Goal: Information Seeking & Learning: Learn about a topic

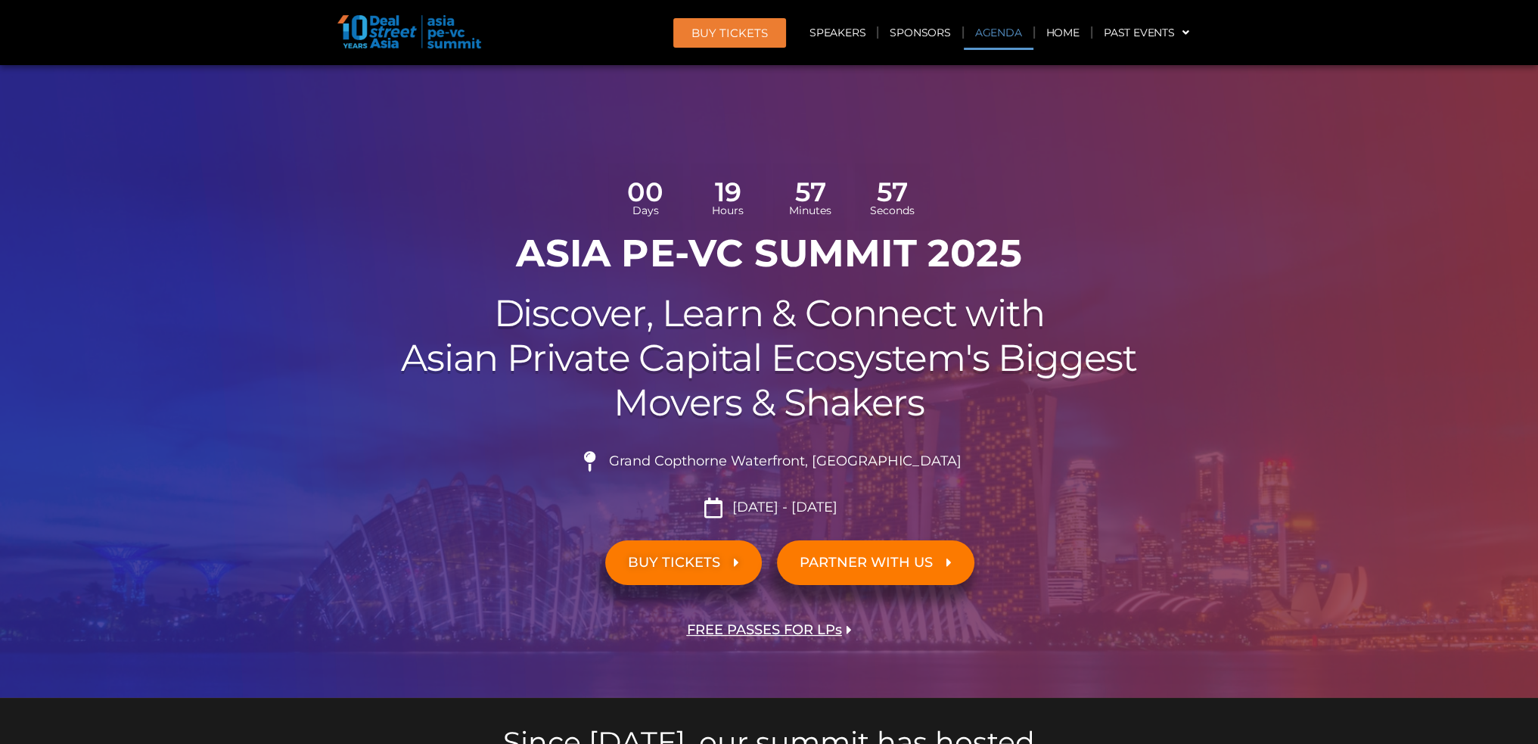
click at [993, 30] on link "Agenda" at bounding box center [999, 32] width 70 height 35
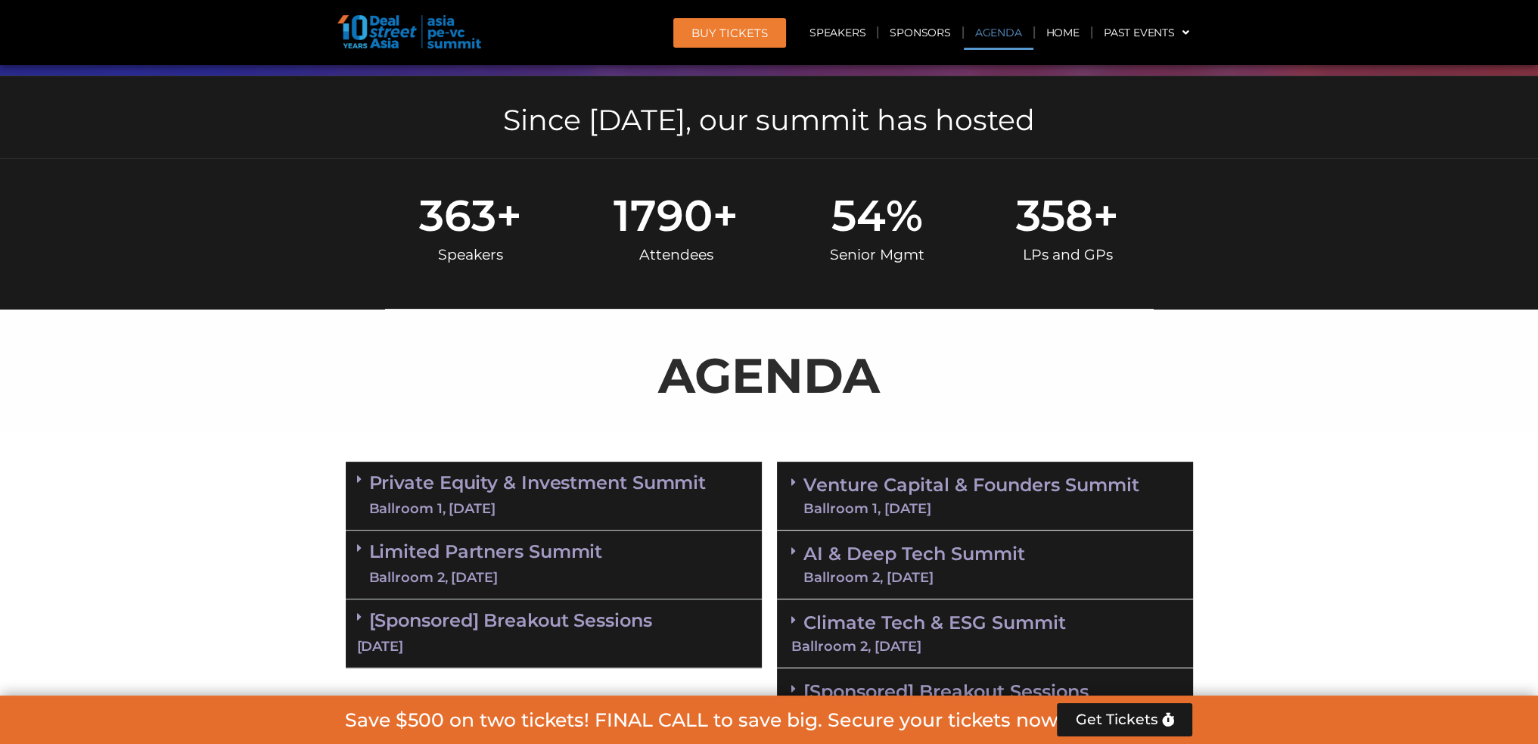
scroll to position [871, 0]
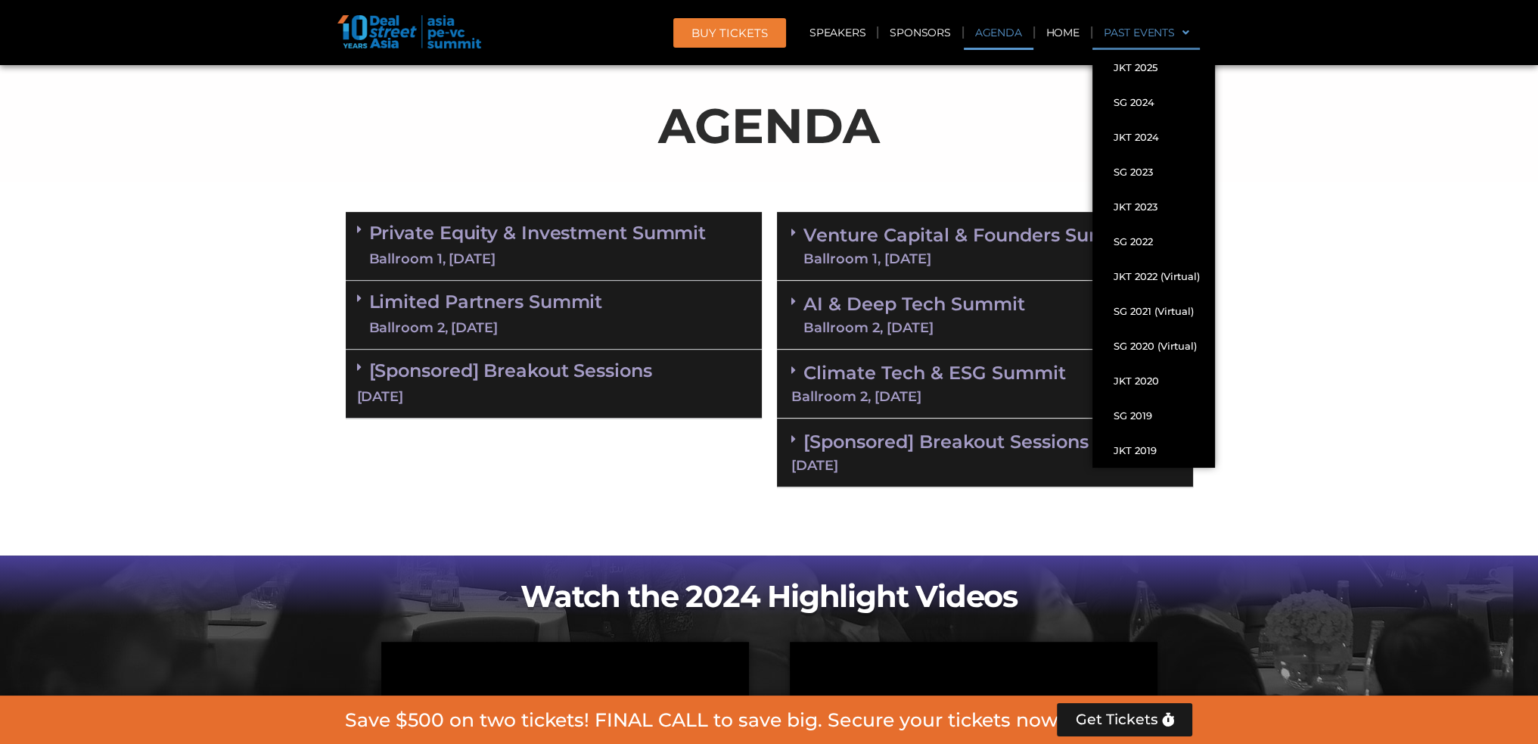
click at [1165, 28] on link "Past Events" at bounding box center [1146, 32] width 108 height 35
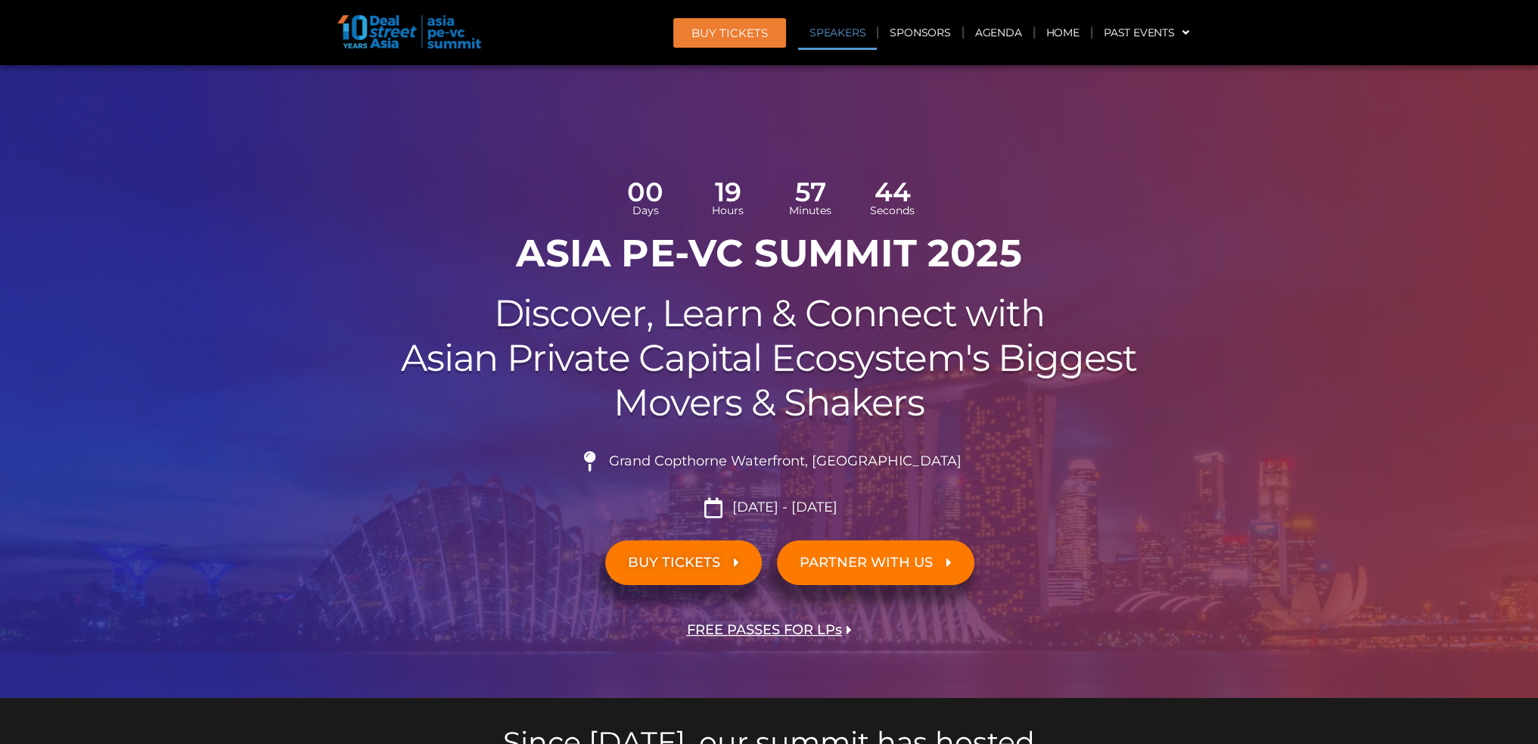
click at [831, 38] on link "Speakers" at bounding box center [837, 32] width 79 height 35
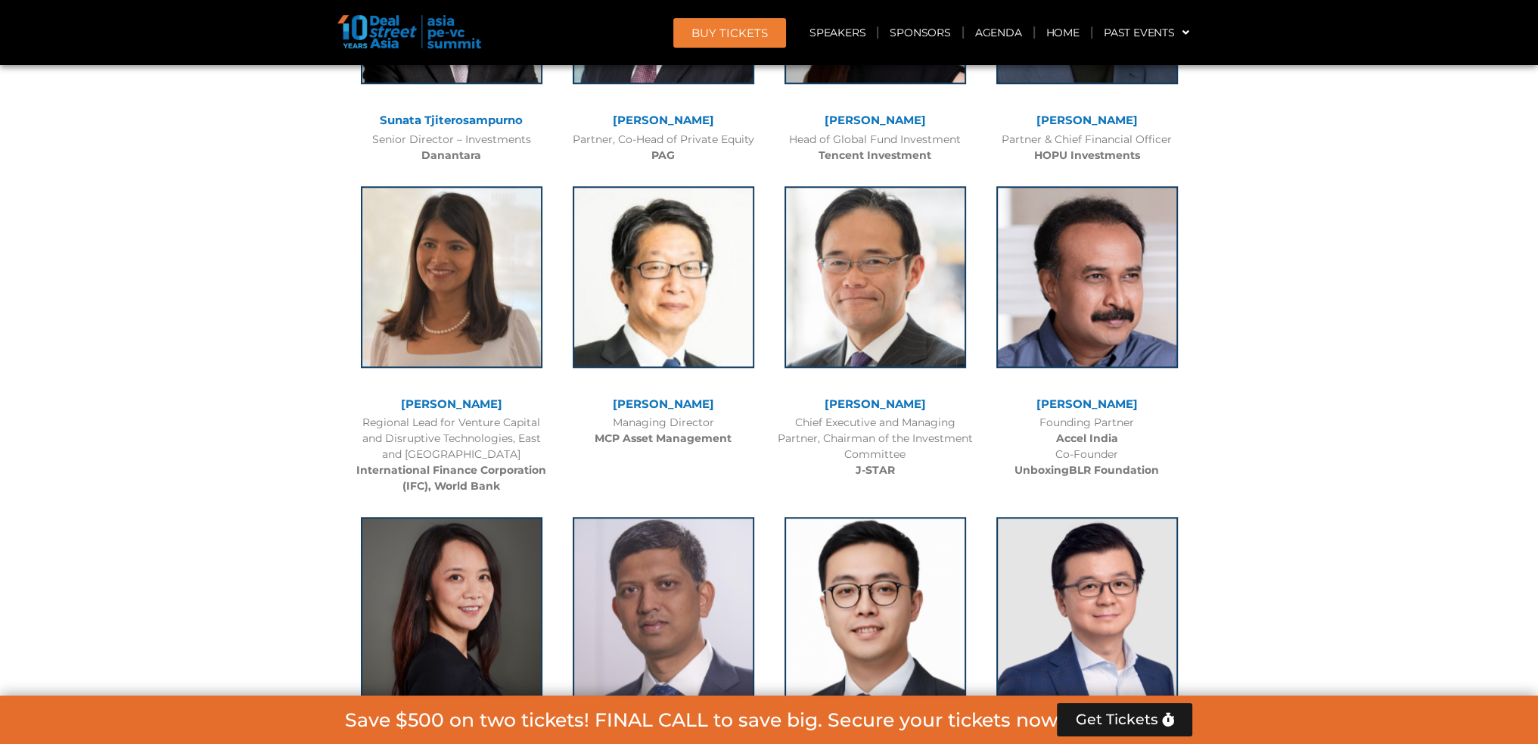
scroll to position [2160, 0]
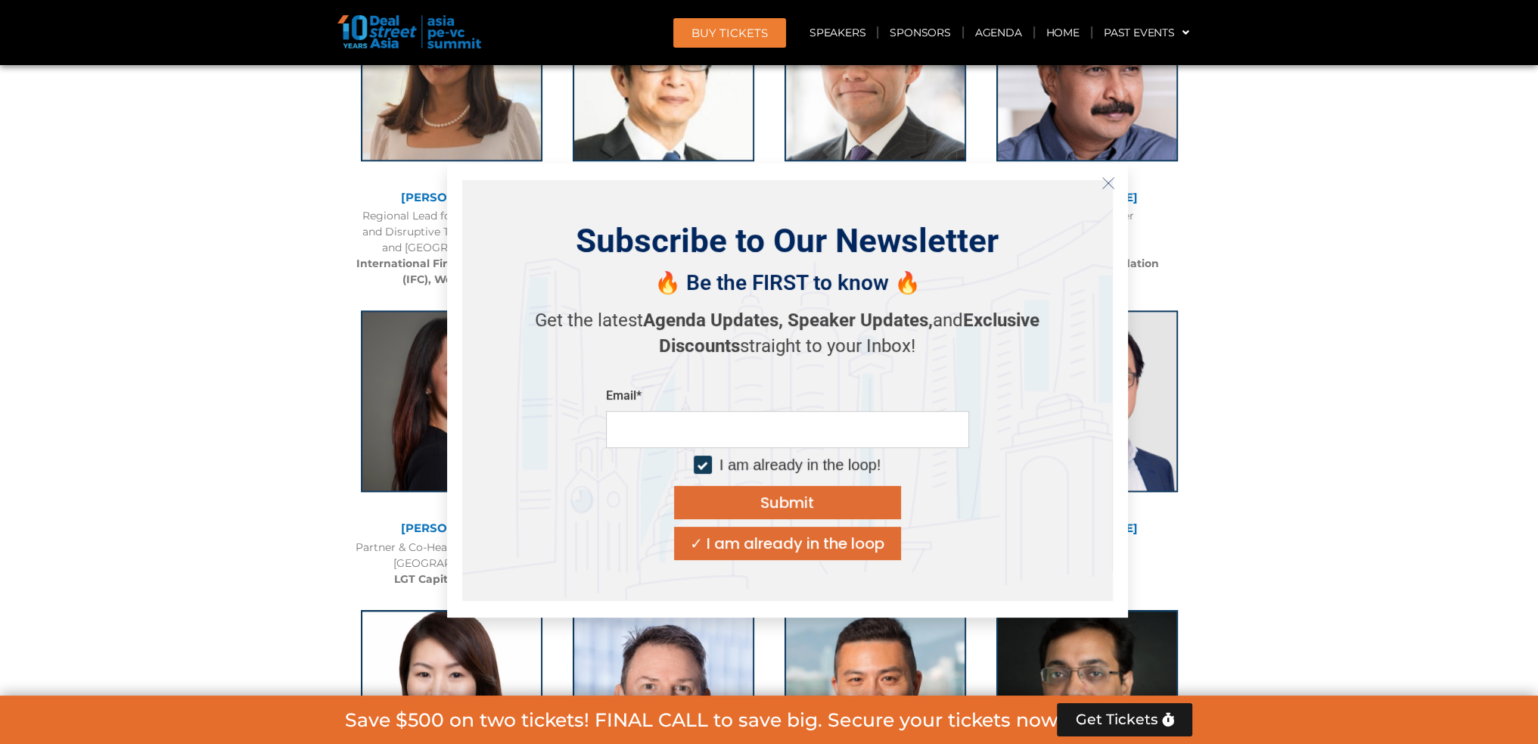
click at [1101, 190] on button "Close" at bounding box center [1108, 183] width 24 height 24
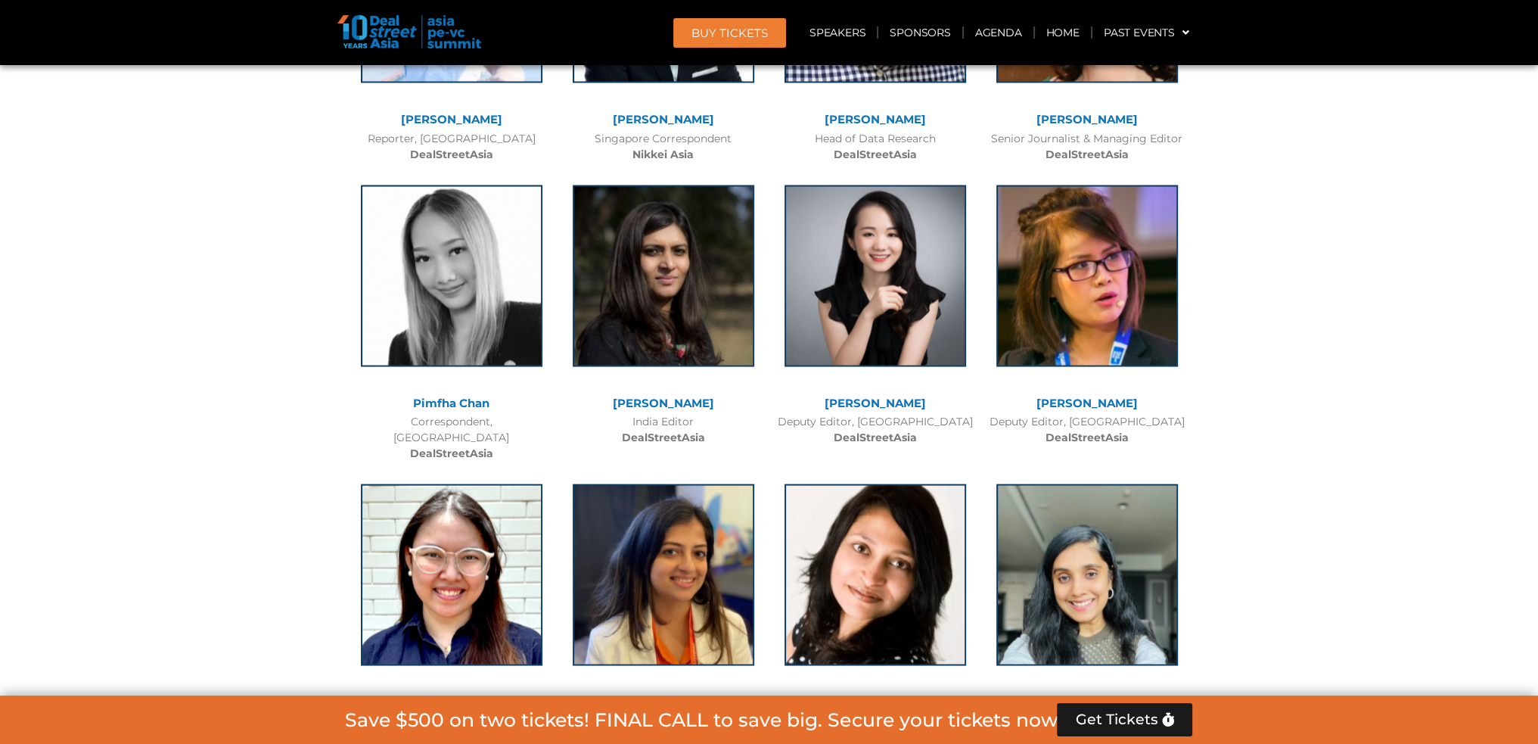
scroll to position [12115, 0]
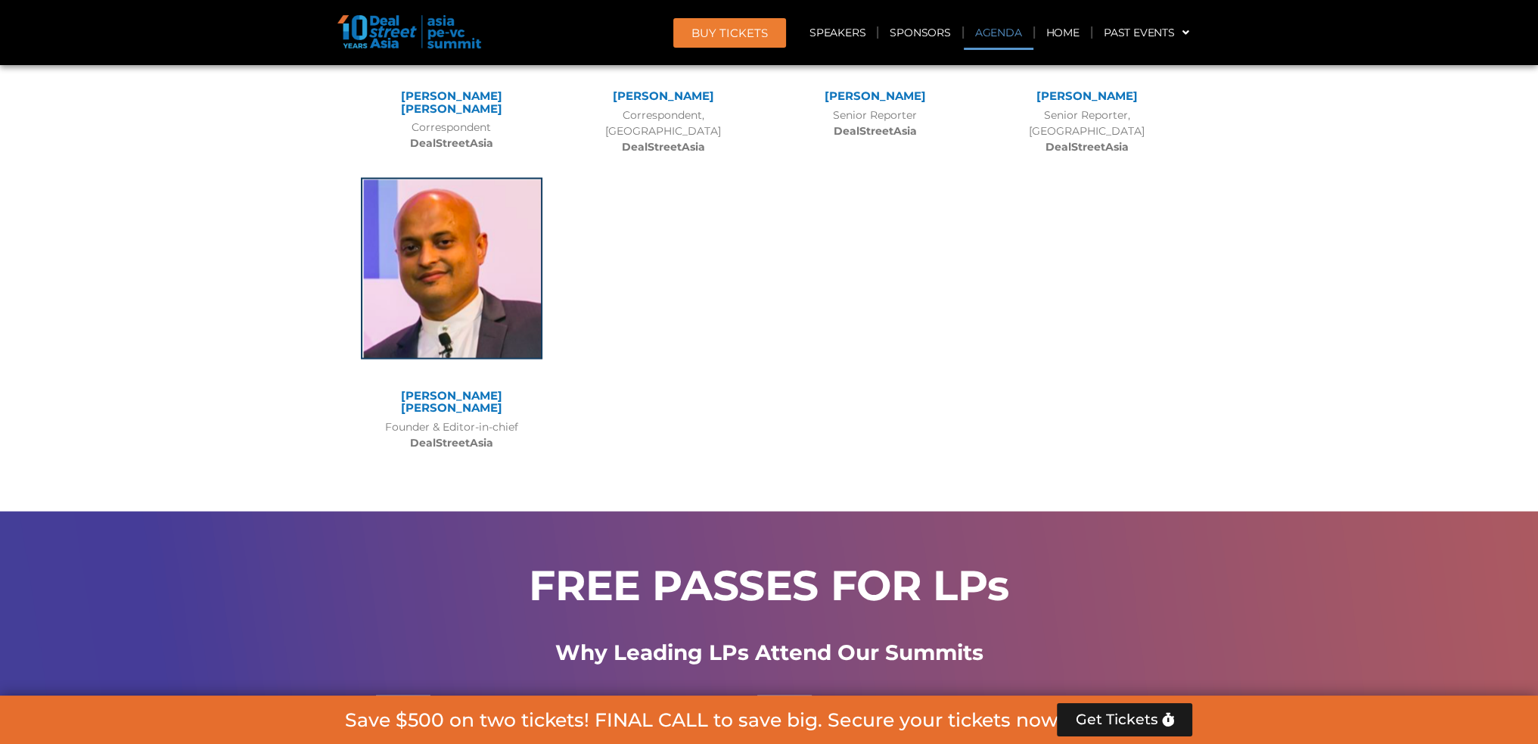
click at [996, 39] on link "Agenda" at bounding box center [999, 32] width 70 height 35
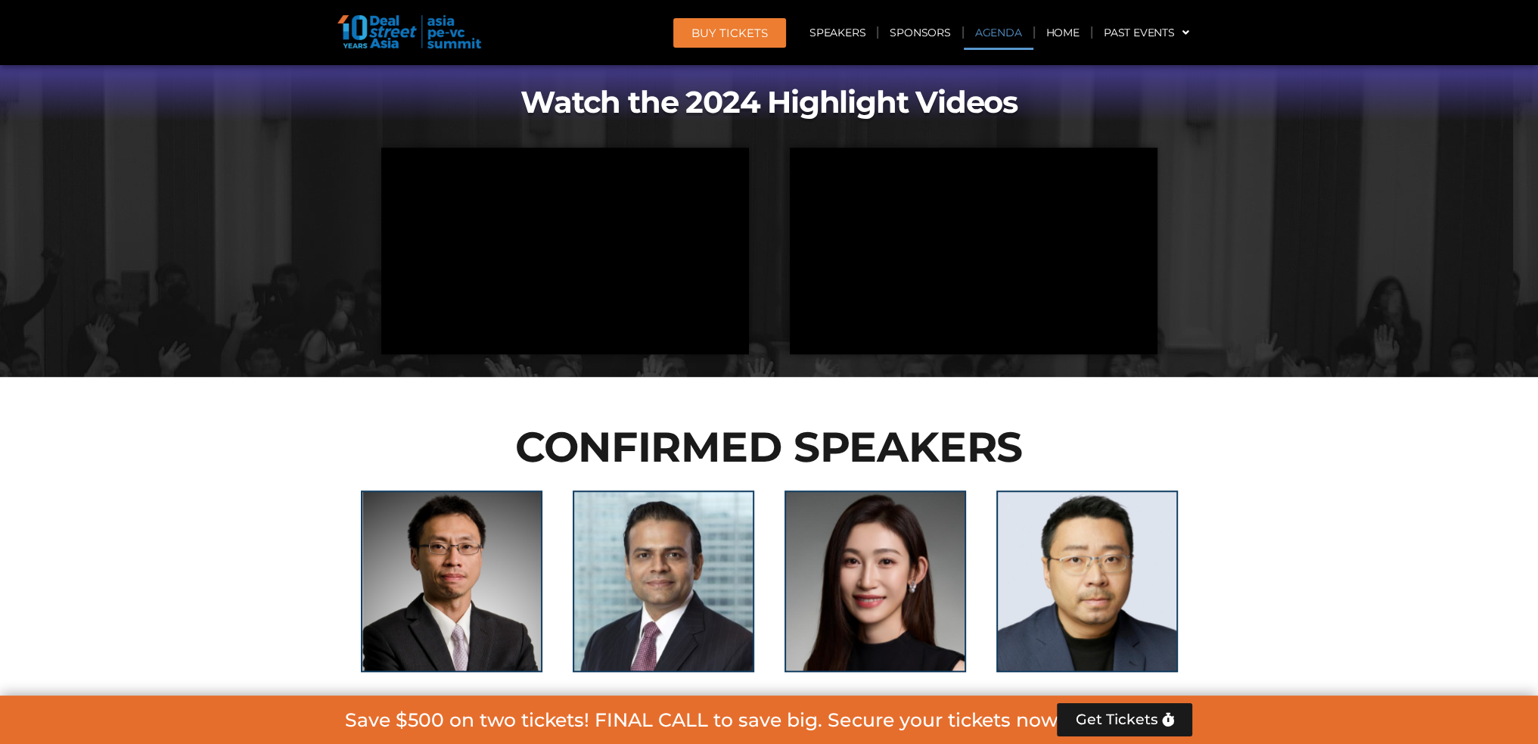
scroll to position [871, 0]
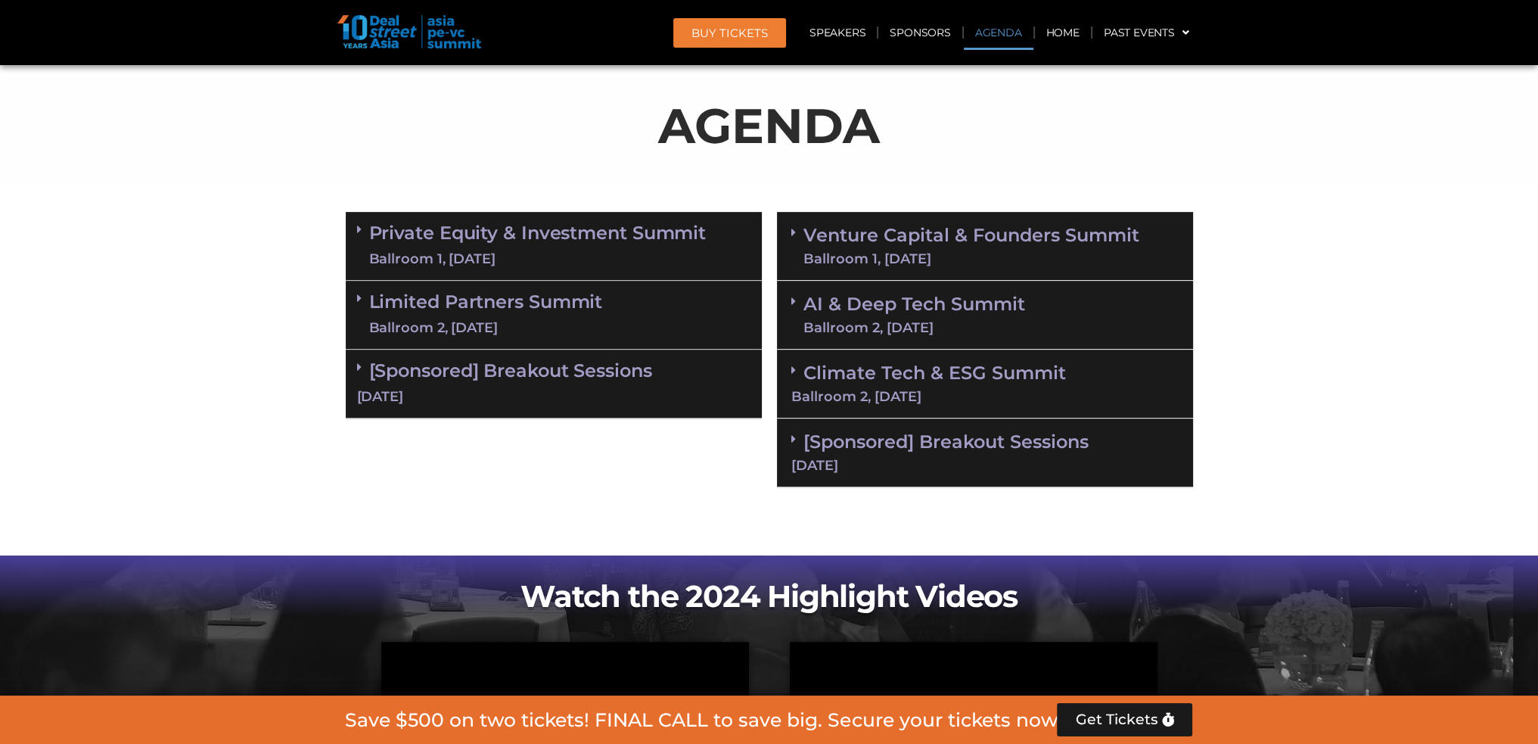
click at [375, 237] on link "Private Equity & Investment Summit Ballroom 1, 10 Sept" at bounding box center [537, 245] width 337 height 45
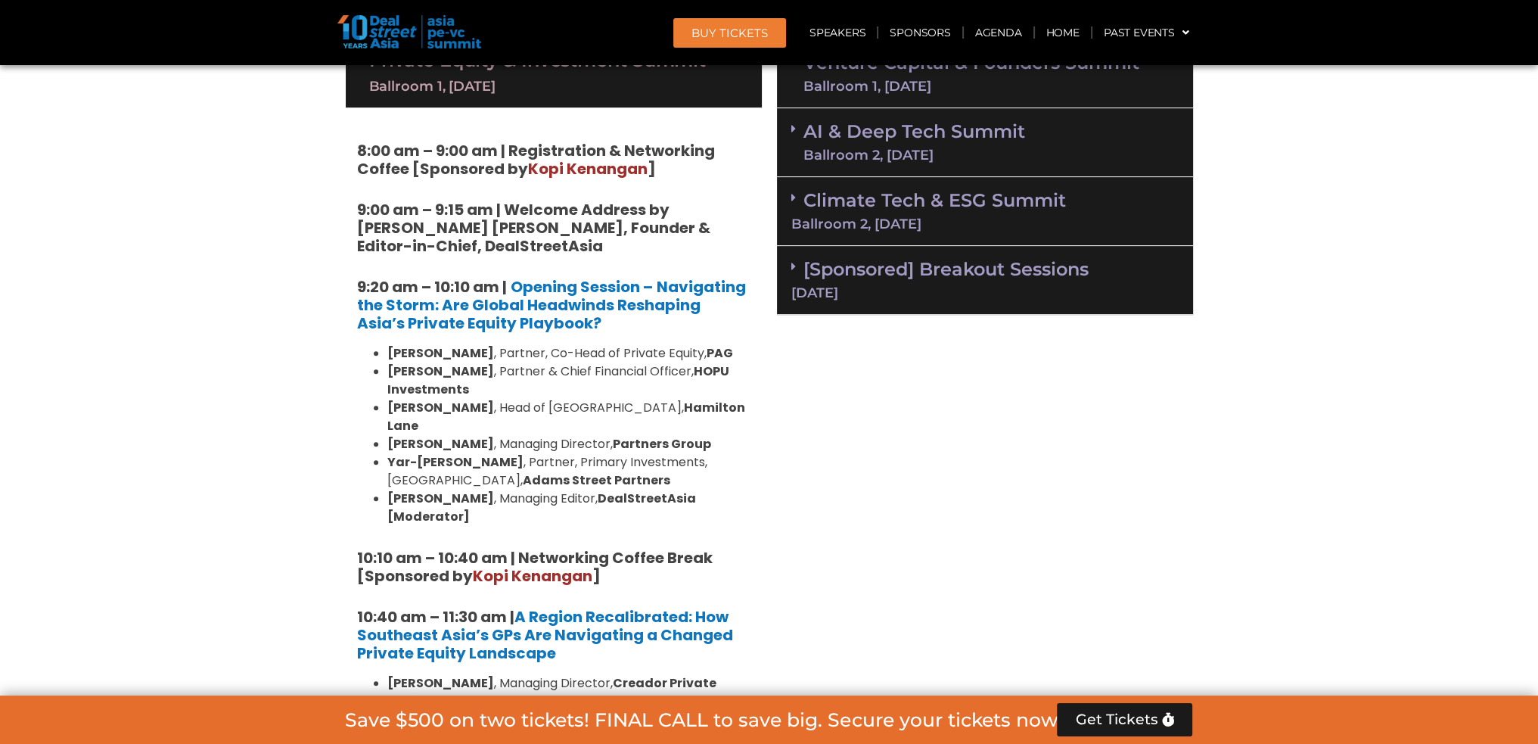
scroll to position [1325, 0]
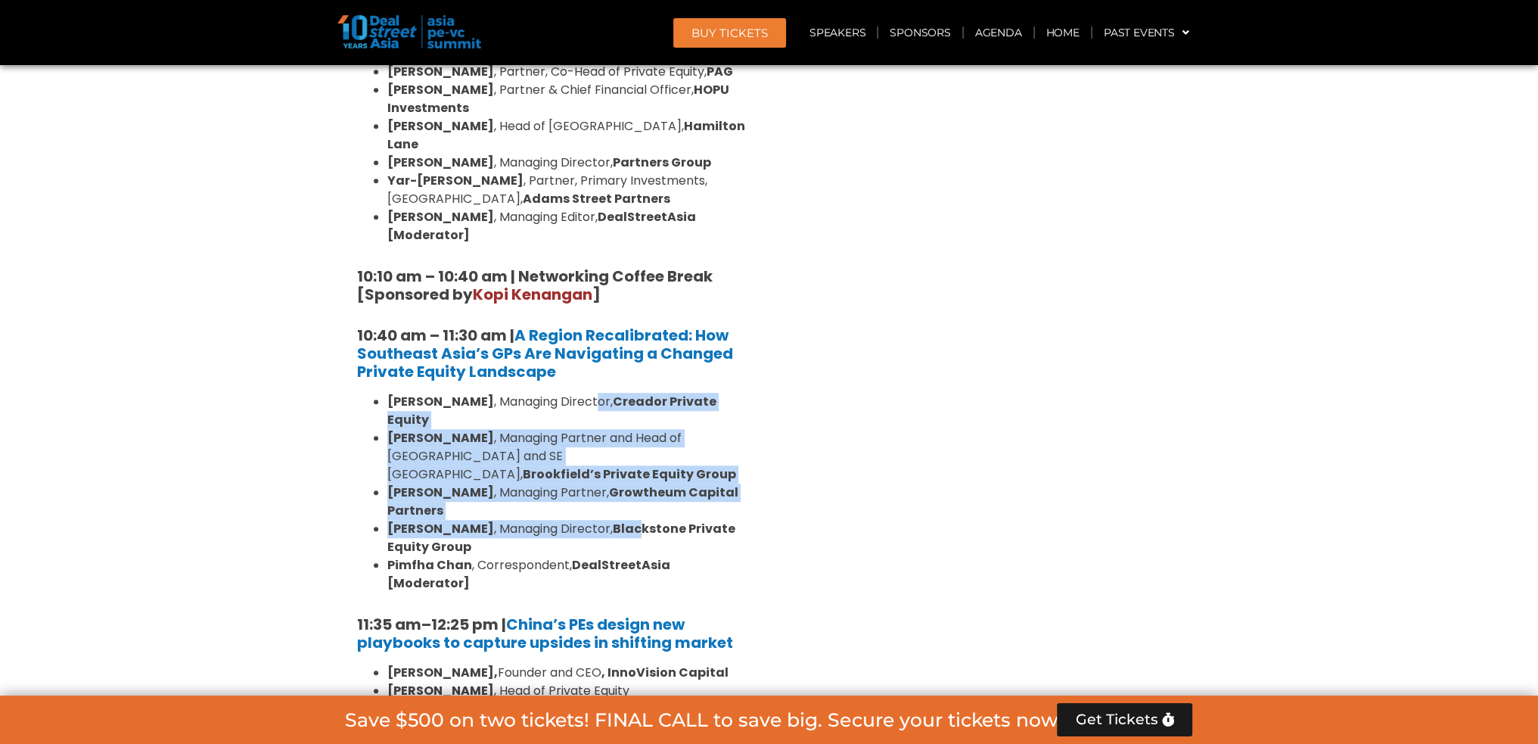
drag, startPoint x: 595, startPoint y: 355, endPoint x: 644, endPoint y: 468, distance: 123.4
click at [644, 468] on ul "Omar Mahmoud , Managing Director, Creador Private Equity Alex Yang , Managing P…" at bounding box center [553, 493] width 393 height 200
click at [539, 483] on li "Amit Kunal , Managing Partner, Growtheum Capital Partners" at bounding box center [568, 501] width 363 height 36
drag, startPoint x: 557, startPoint y: 446, endPoint x: 620, endPoint y: 402, distance: 77.7
click at [512, 396] on ul "Omar Mahmoud , Managing Director, Creador Private Equity Alex Yang , Managing P…" at bounding box center [553, 493] width 393 height 200
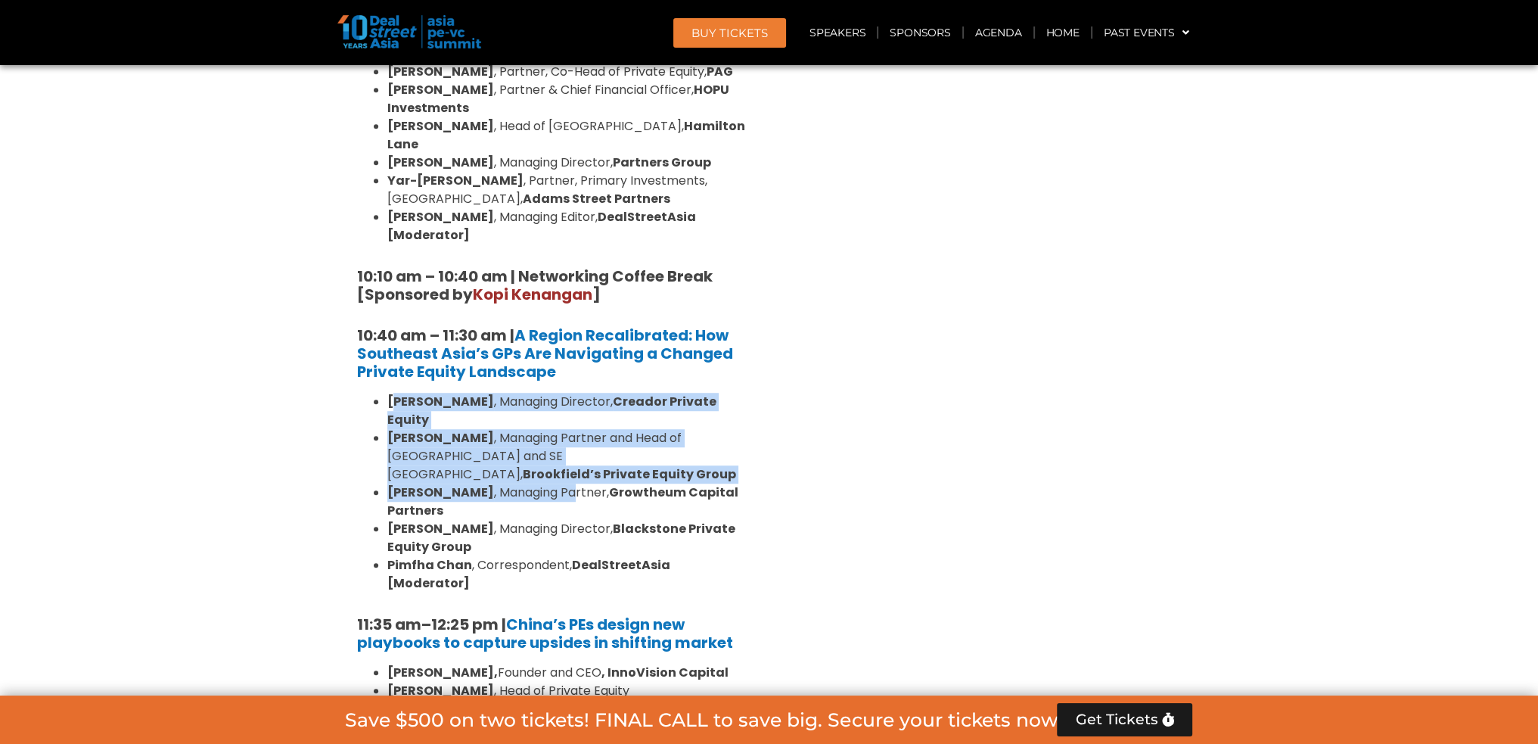
drag, startPoint x: 392, startPoint y: 365, endPoint x: 533, endPoint y: 438, distance: 158.3
click at [538, 435] on ul "Omar Mahmoud , Managing Director, Creador Private Equity Alex Yang , Managing P…" at bounding box center [553, 493] width 393 height 200
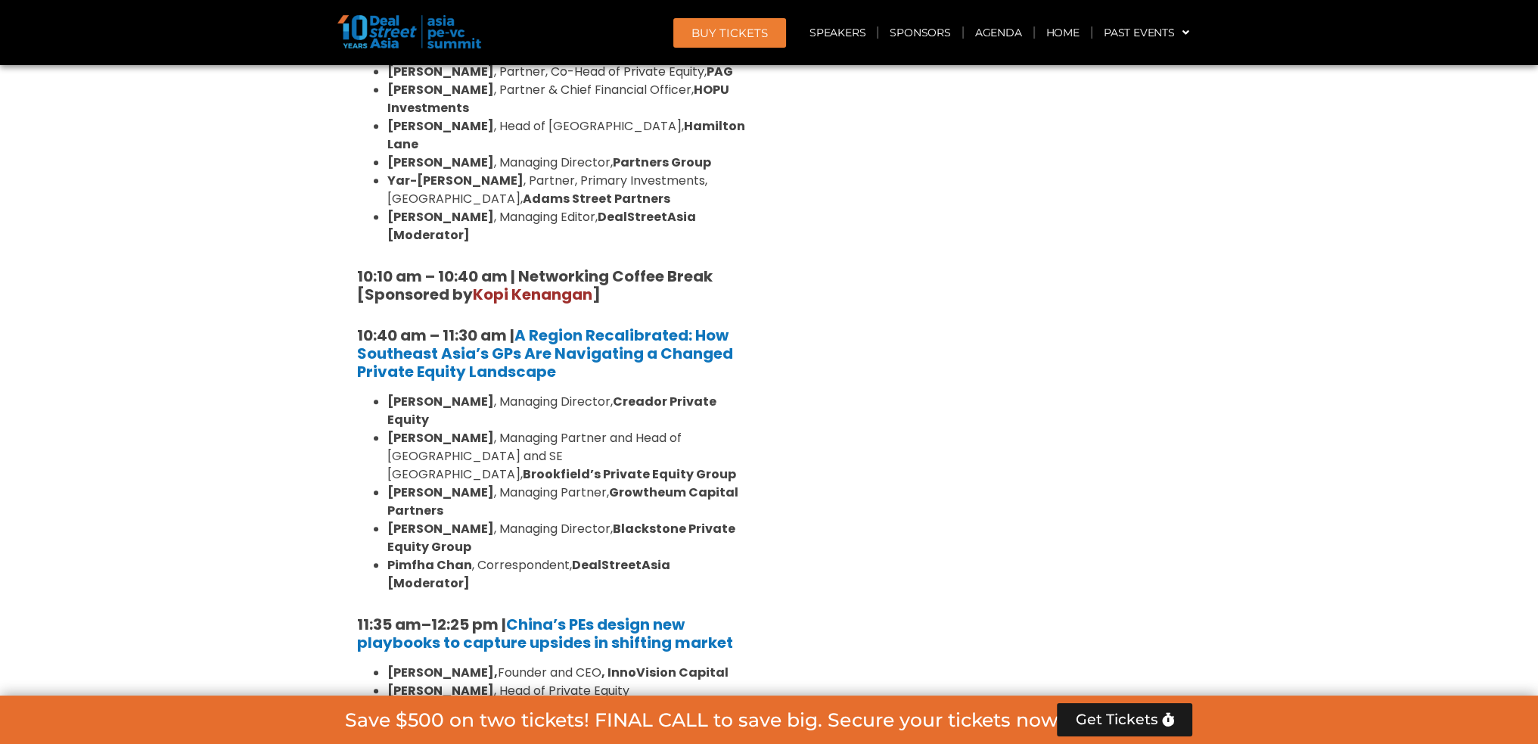
click at [513, 520] on li "Aravind Krishnan , Managing Director, Blackstone Private Equity Group" at bounding box center [568, 538] width 363 height 36
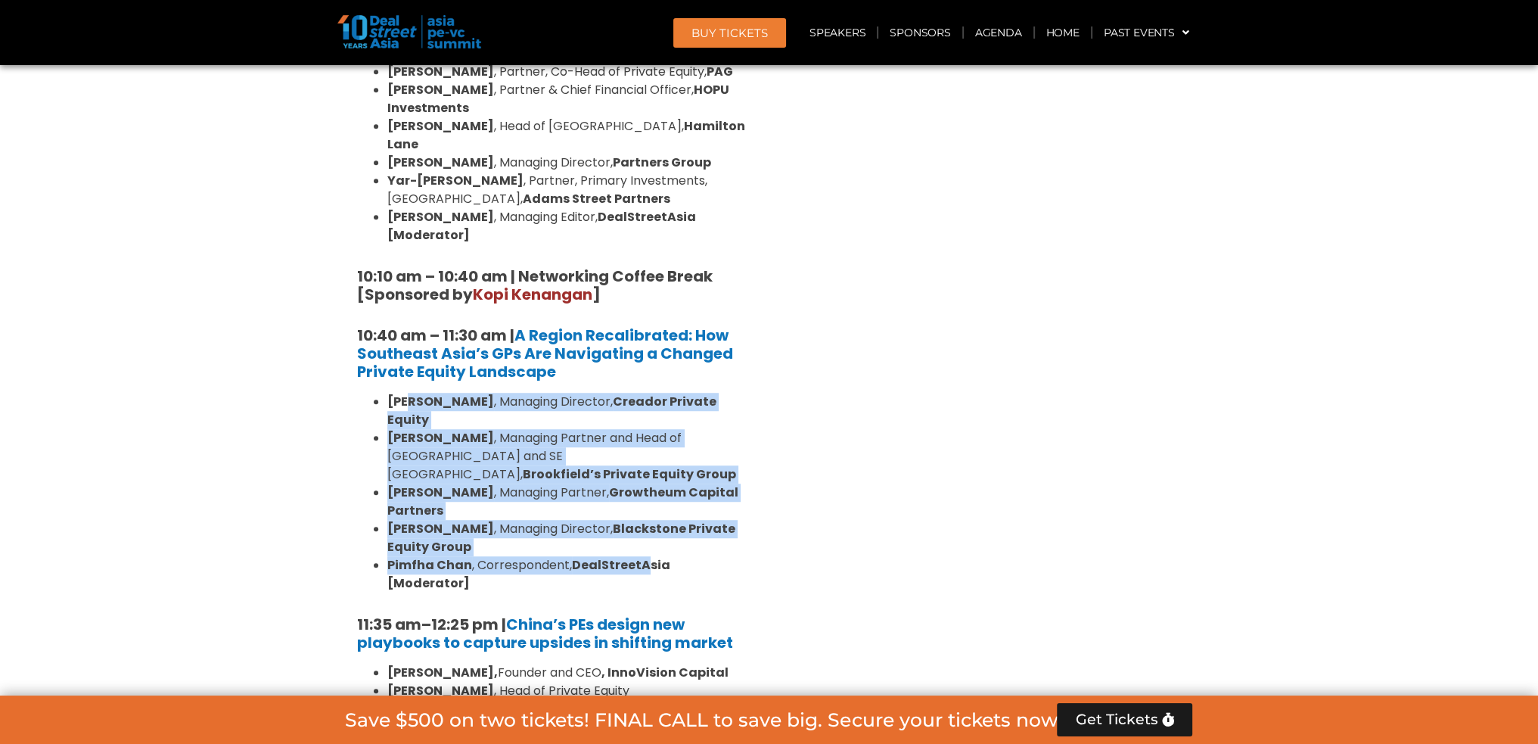
drag, startPoint x: 635, startPoint y: 499, endPoint x: 415, endPoint y: 362, distance: 259.5
click at [415, 393] on ul "Omar Mahmoud , Managing Director, Creador Private Equity Alex Yang , Managing P…" at bounding box center [553, 493] width 393 height 200
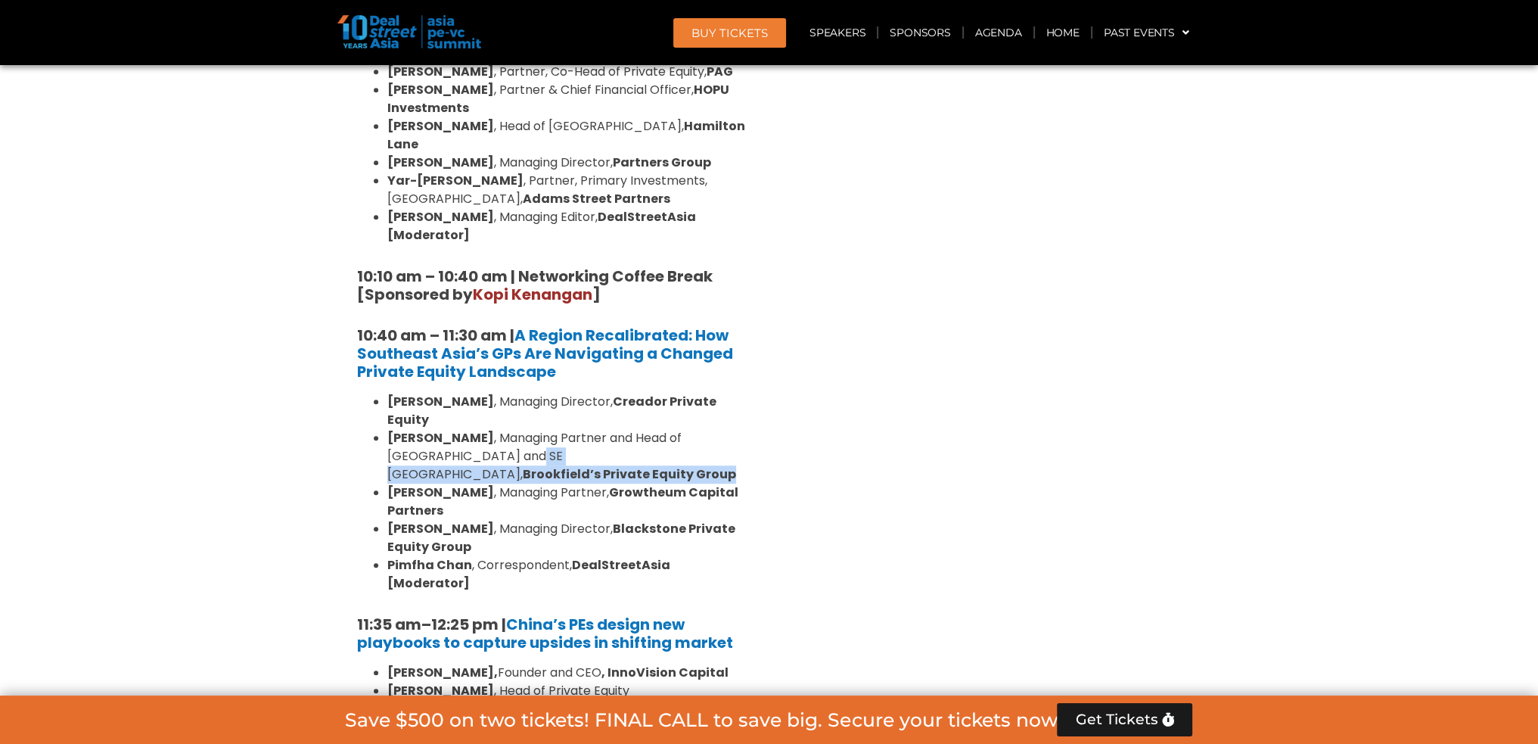
drag, startPoint x: 433, startPoint y: 414, endPoint x: 673, endPoint y: 413, distance: 239.8
click at [673, 429] on li "Alex Yang , Managing Partner and Head of Greater China and SE Asia, Brookfield’…" at bounding box center [568, 456] width 363 height 54
click at [525, 483] on li "Amit Kunal , Managing Partner, Growtheum Capital Partners" at bounding box center [568, 501] width 363 height 36
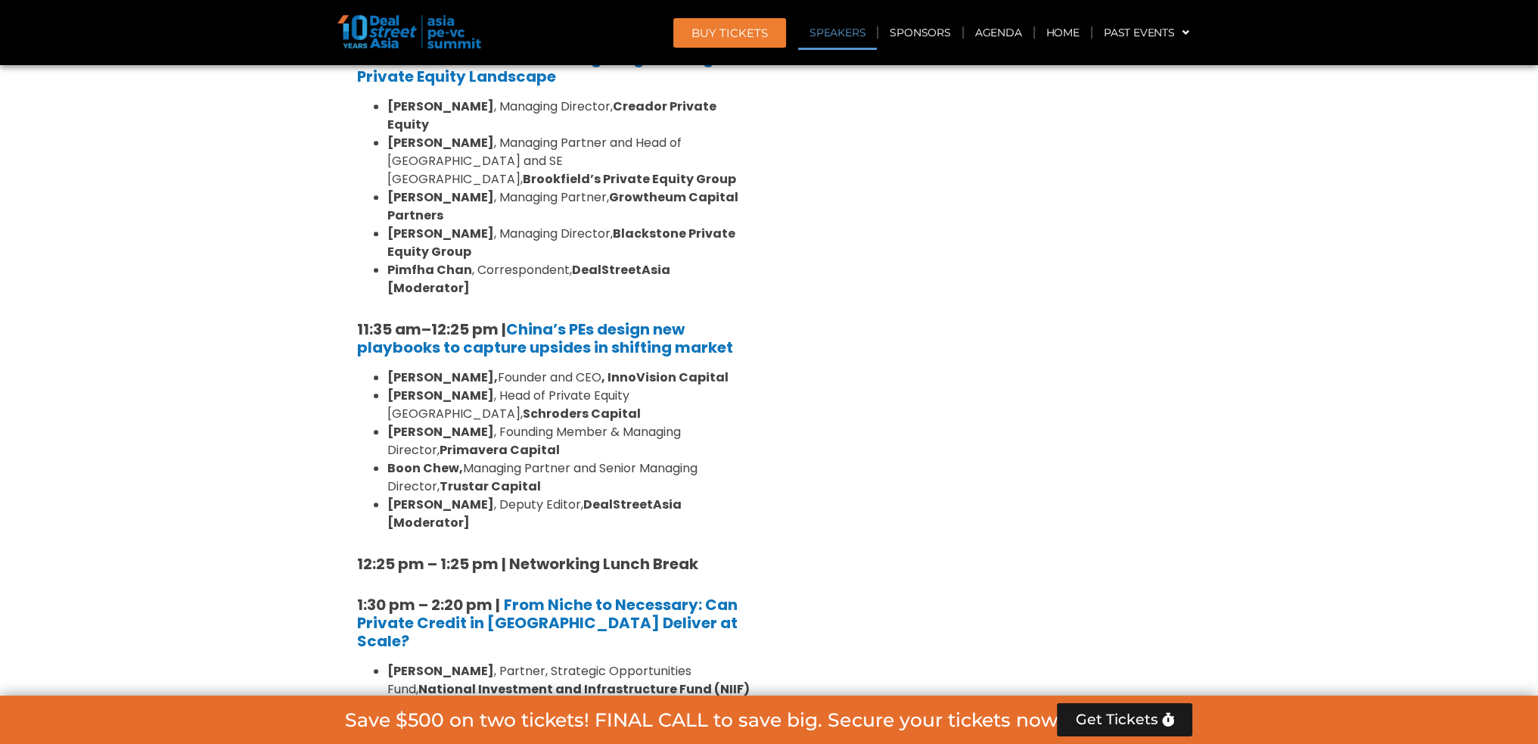
scroll to position [1628, 0]
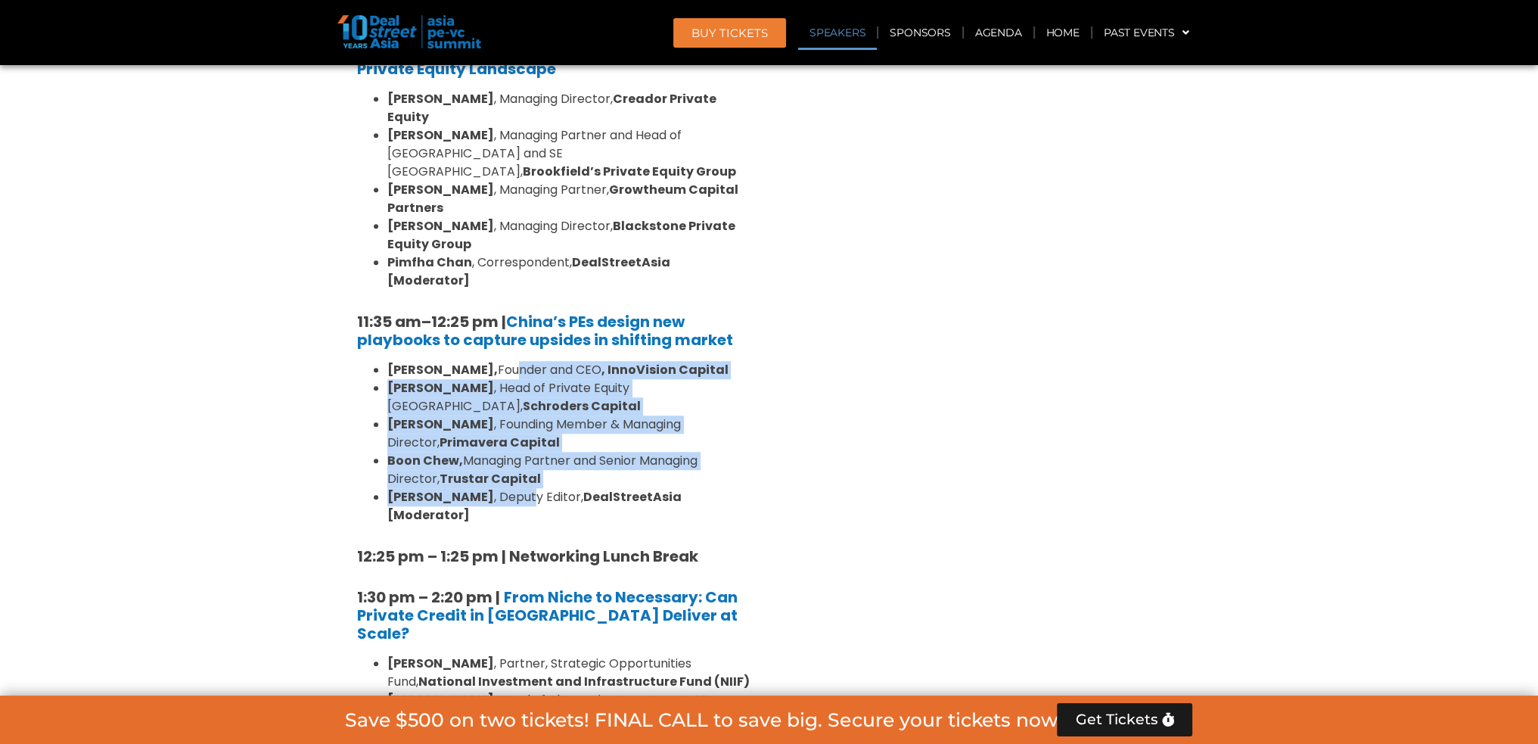
drag, startPoint x: 478, startPoint y: 279, endPoint x: 436, endPoint y: 415, distance: 141.7
click at [506, 414] on div "8:00 am – 9:00 am | Registration & Networking Coffee [Sponsored by Kopi Kenanga…" at bounding box center [554, 735] width 416 height 2425
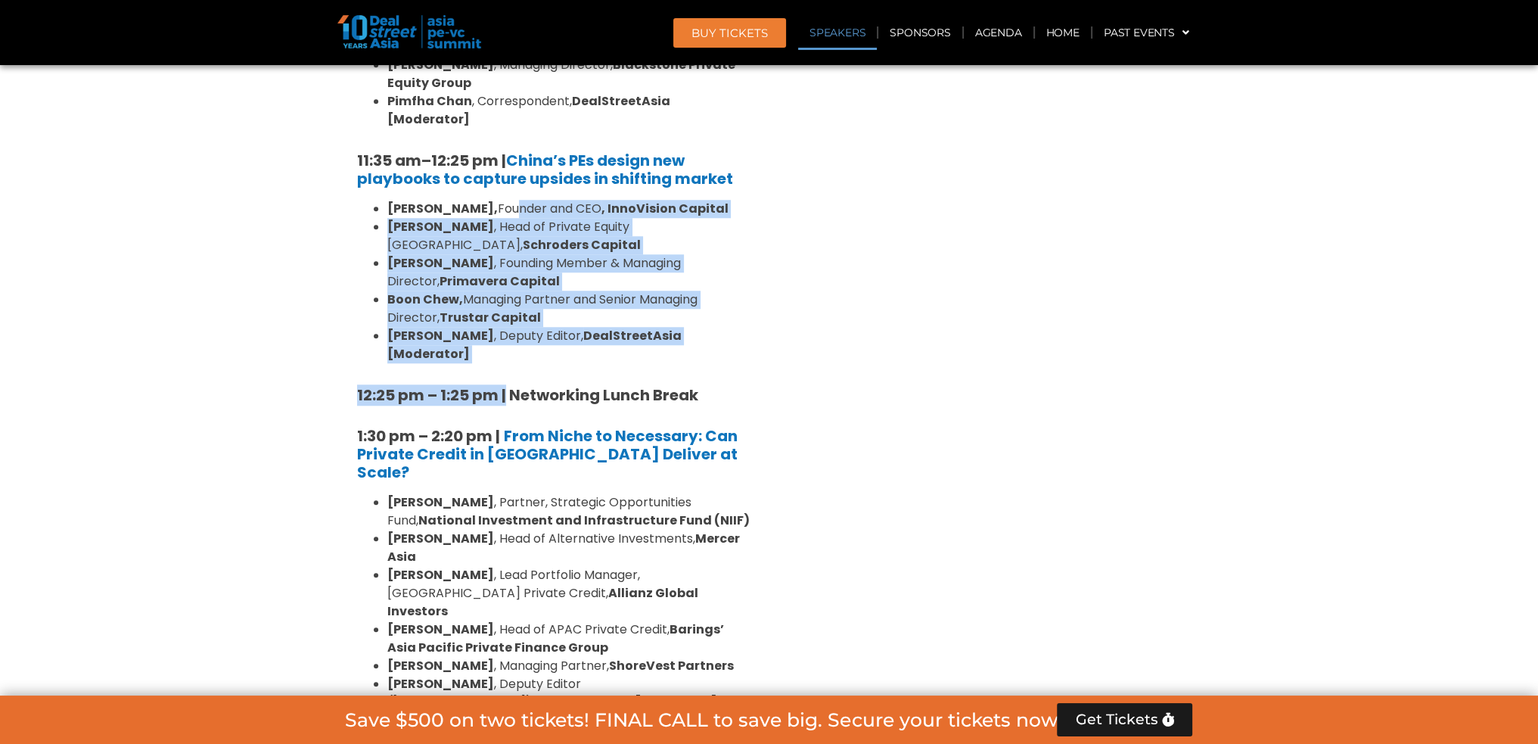
scroll to position [1855, 0]
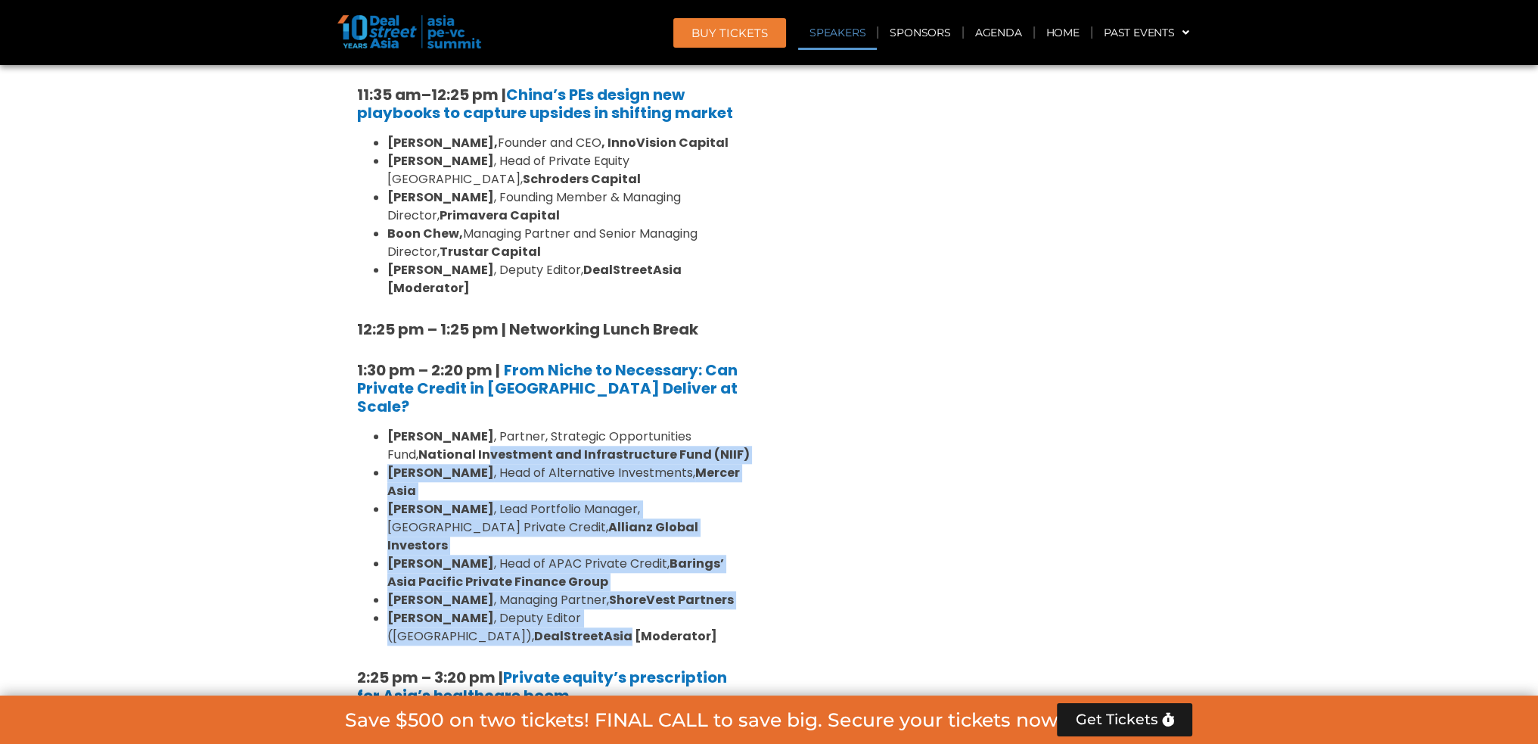
drag, startPoint x: 743, startPoint y: 446, endPoint x: 452, endPoint y: 317, distance: 318.7
click at [452, 427] on ul "Nilesh Shrivastava , Partner, Strategic Opportunities Fund, National Investment…" at bounding box center [553, 536] width 393 height 218
click at [581, 554] on li "Justin Hooley , Head of APAC Private Credit, Barings’ Asia Pacific Private Fina…" at bounding box center [568, 572] width 363 height 36
drag, startPoint x: 492, startPoint y: 322, endPoint x: 542, endPoint y: 468, distance: 154.1
click at [542, 468] on ul "Nilesh Shrivastava , Partner, Strategic Opportunities Fund, National Investment…" at bounding box center [553, 536] width 393 height 218
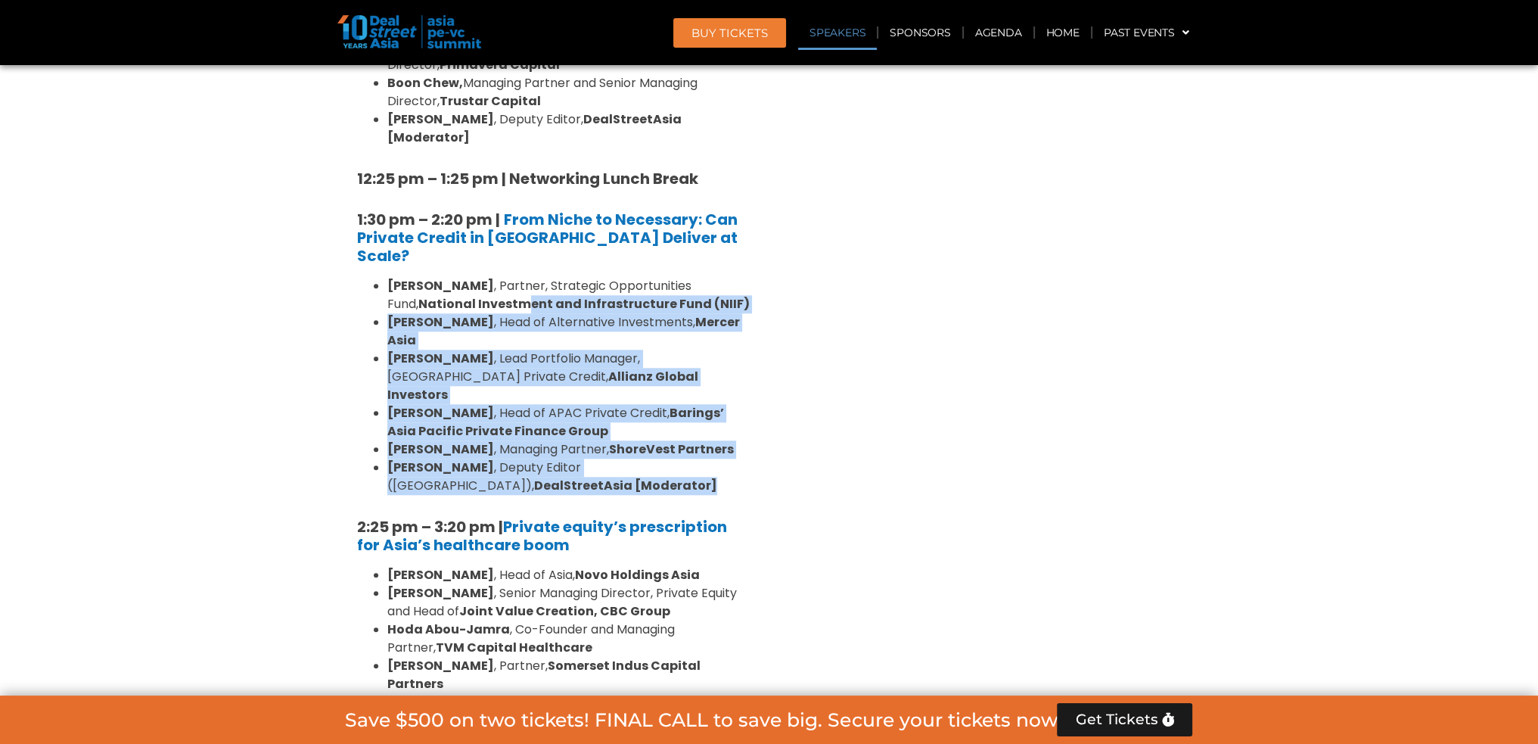
scroll to position [2006, 0]
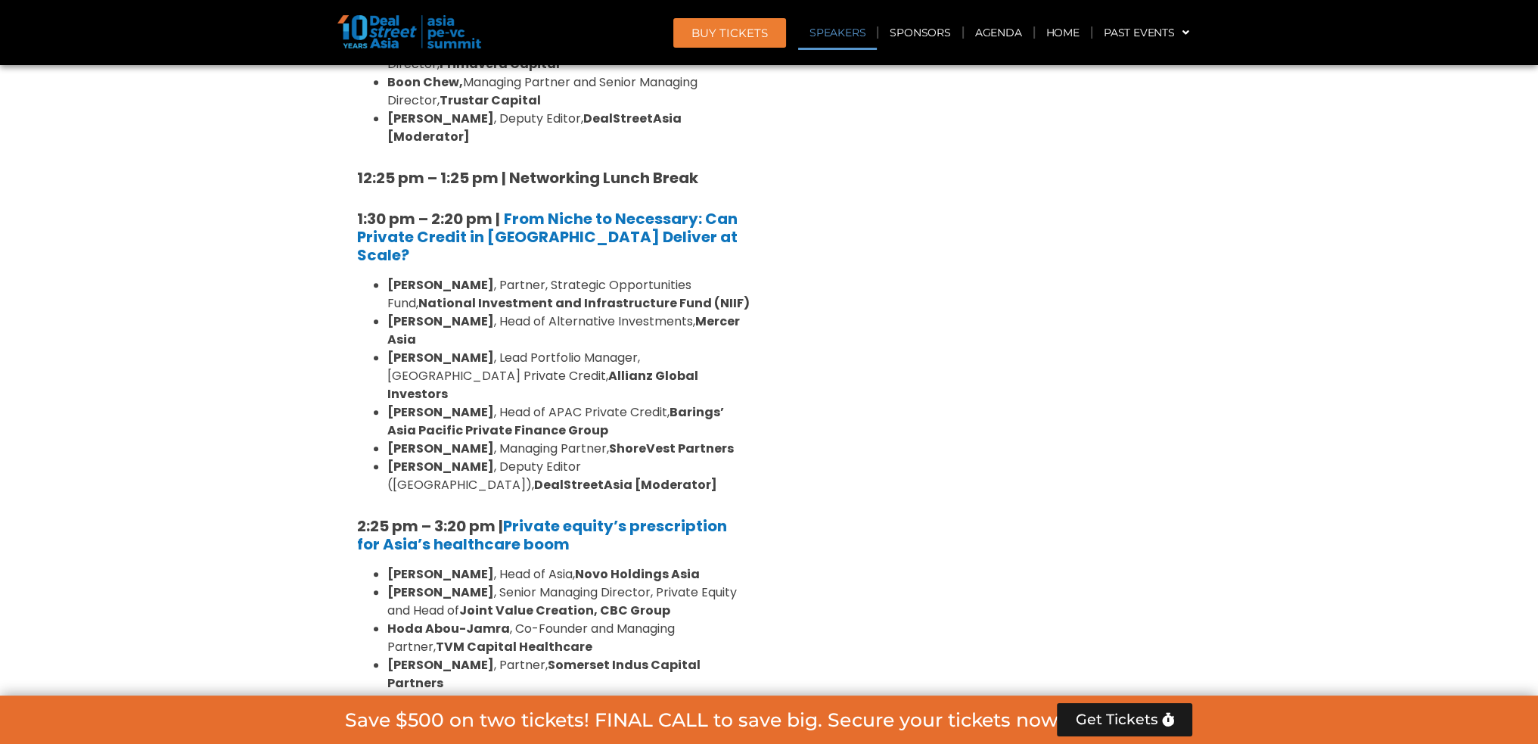
click at [911, 416] on div "Venture Capital & Founders​ Summit Ballroom 1, 11 Sept 8:00 am – 9:00 am | Regi…" at bounding box center [984, 392] width 431 height 2645
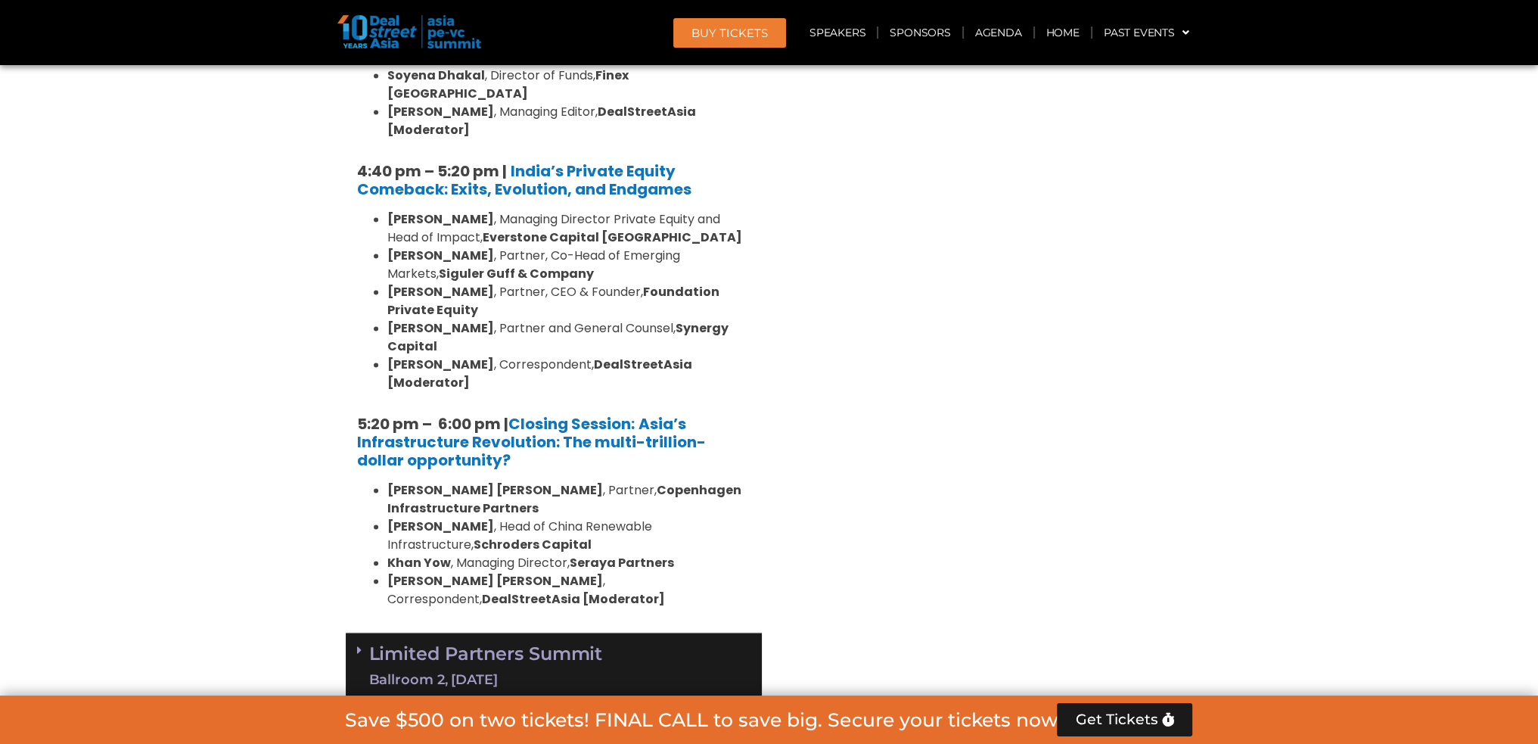
scroll to position [3141, 0]
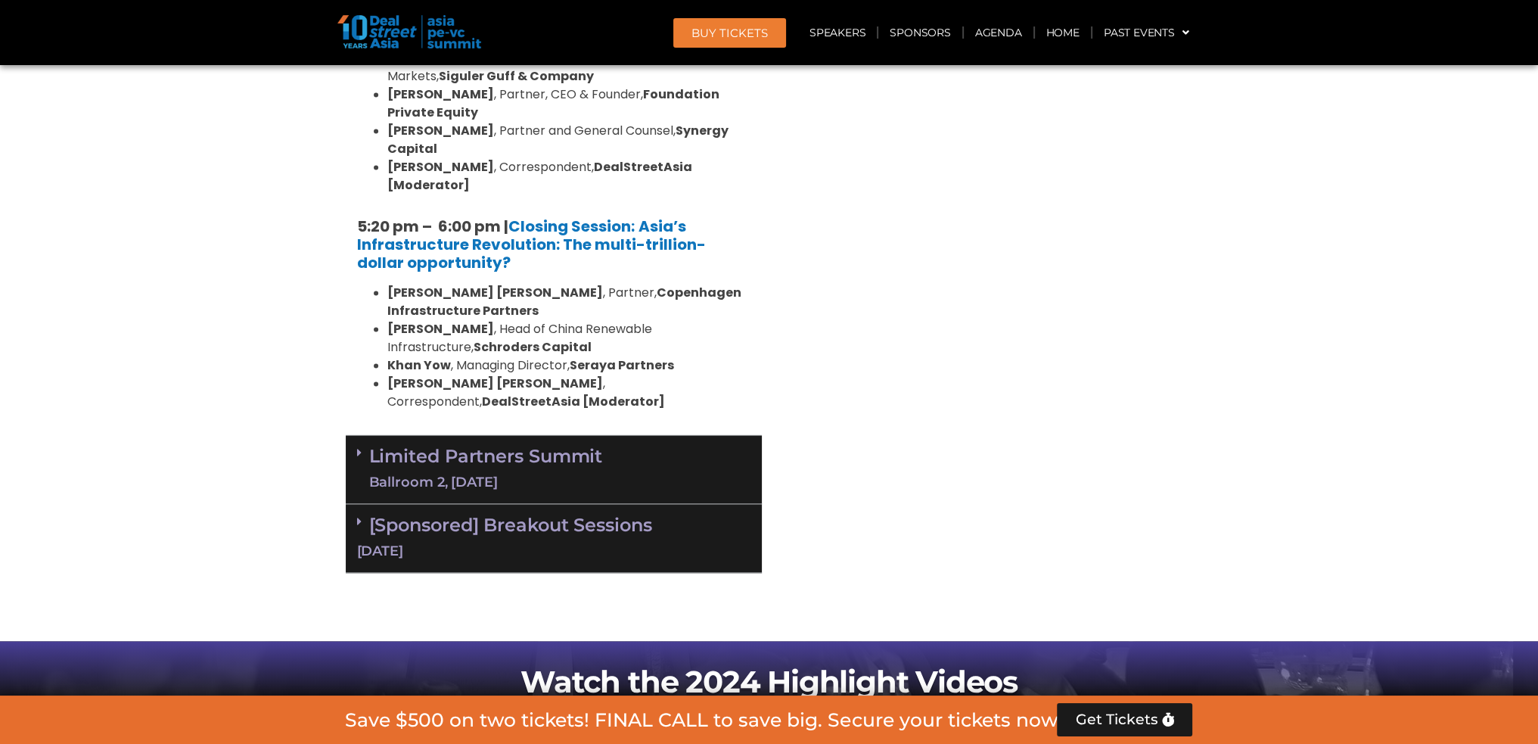
click at [468, 446] on link "Limited Partners Summit Ballroom 2, 10 Sept" at bounding box center [486, 468] width 234 height 45
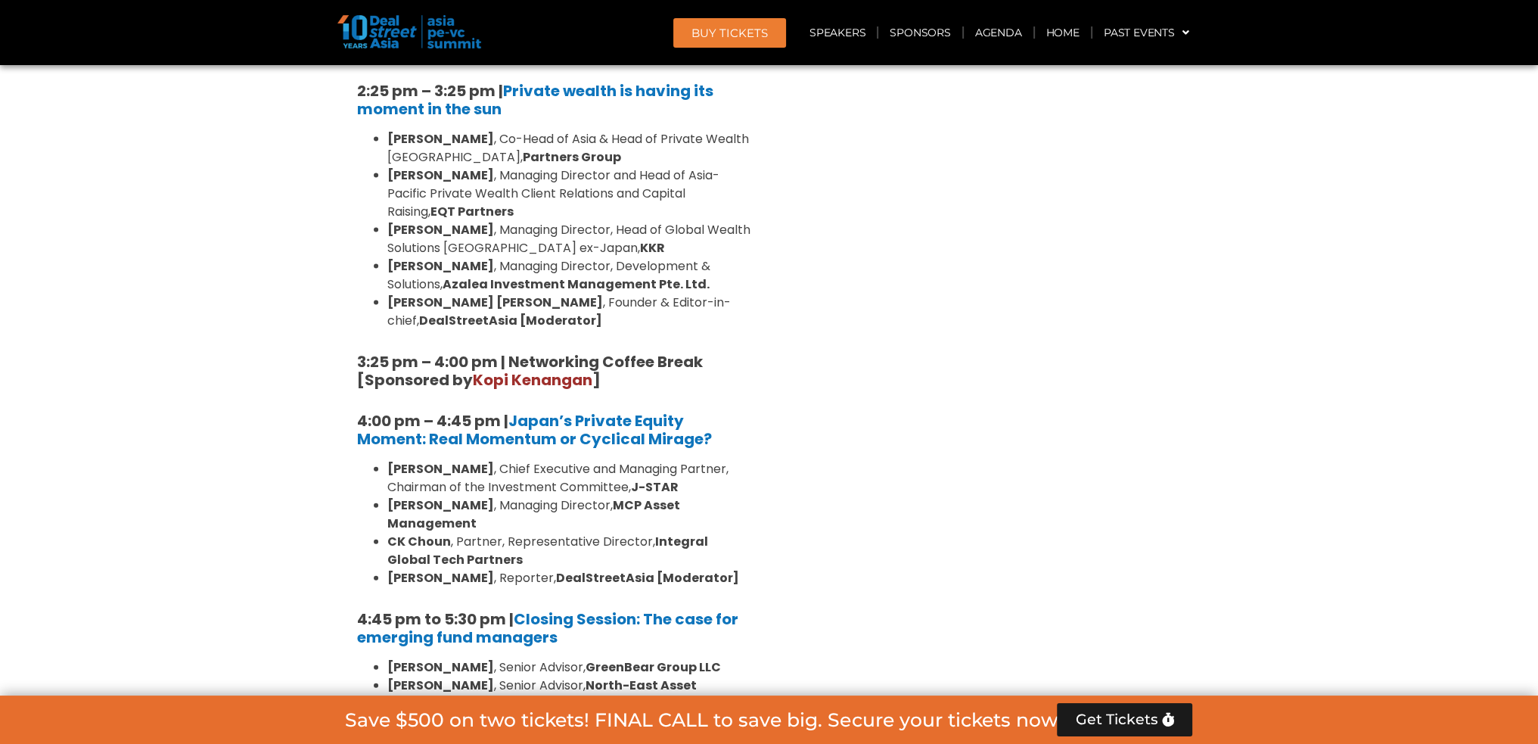
scroll to position [4427, 0]
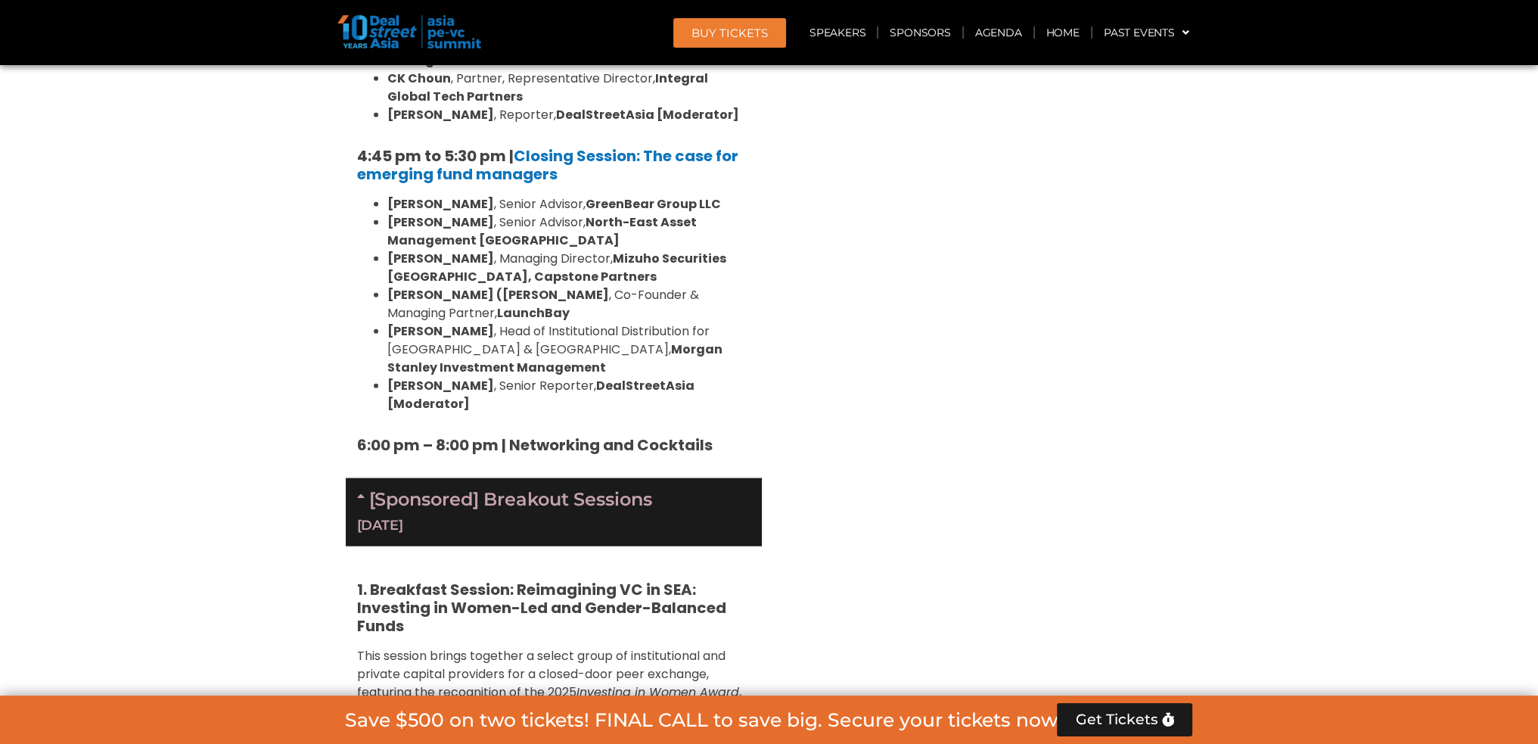
scroll to position [4503, 0]
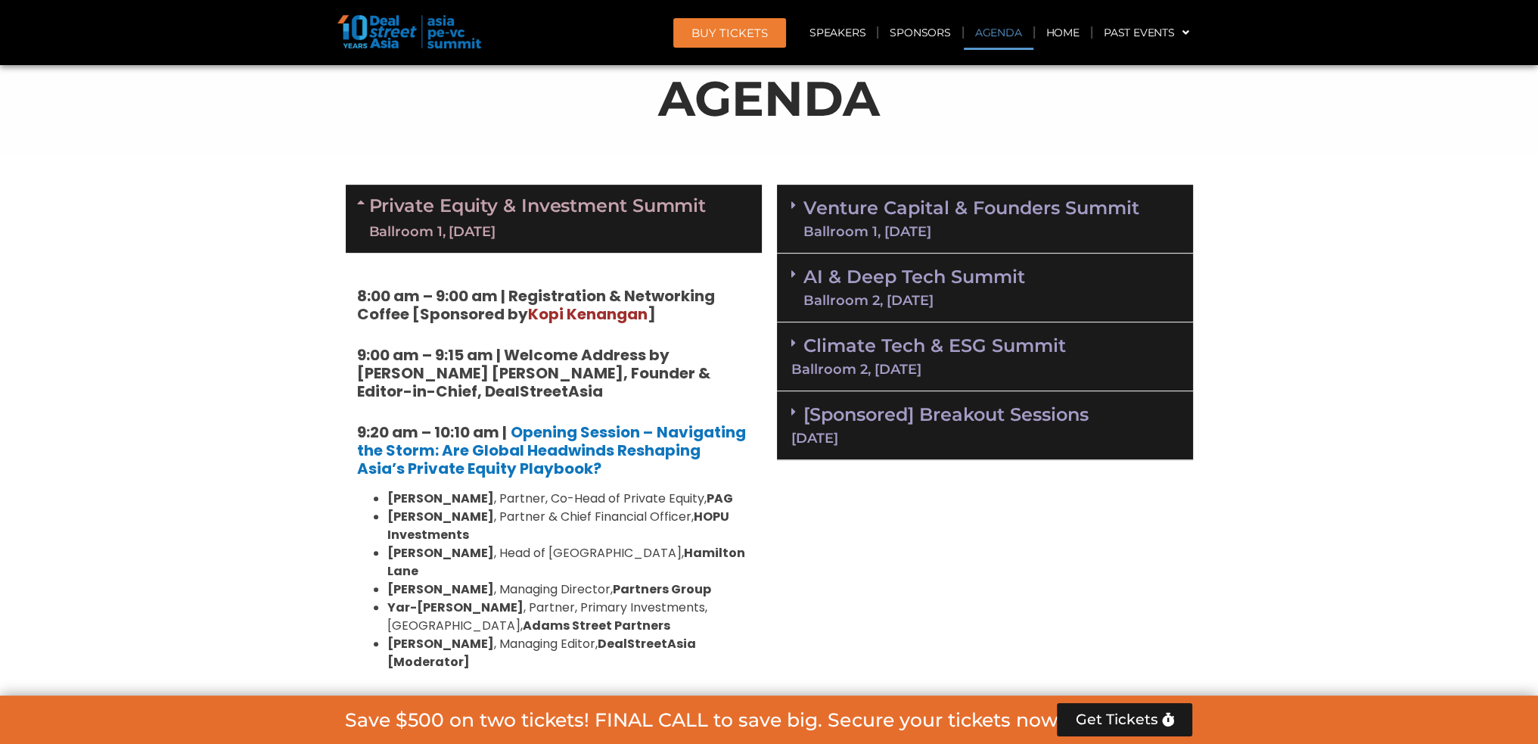
scroll to position [908, 0]
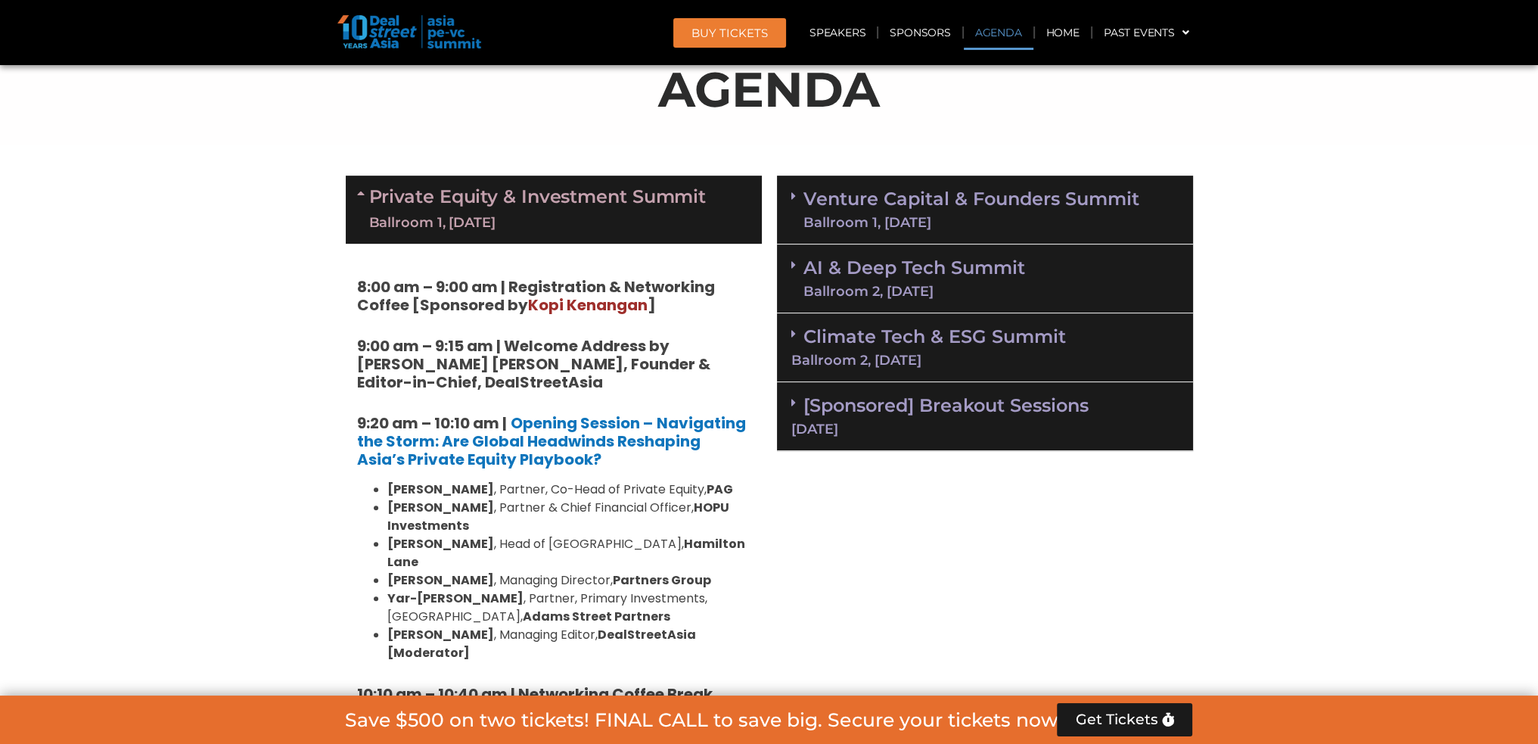
click at [1020, 225] on div "Ballroom 1, [DATE]" at bounding box center [971, 223] width 336 height 14
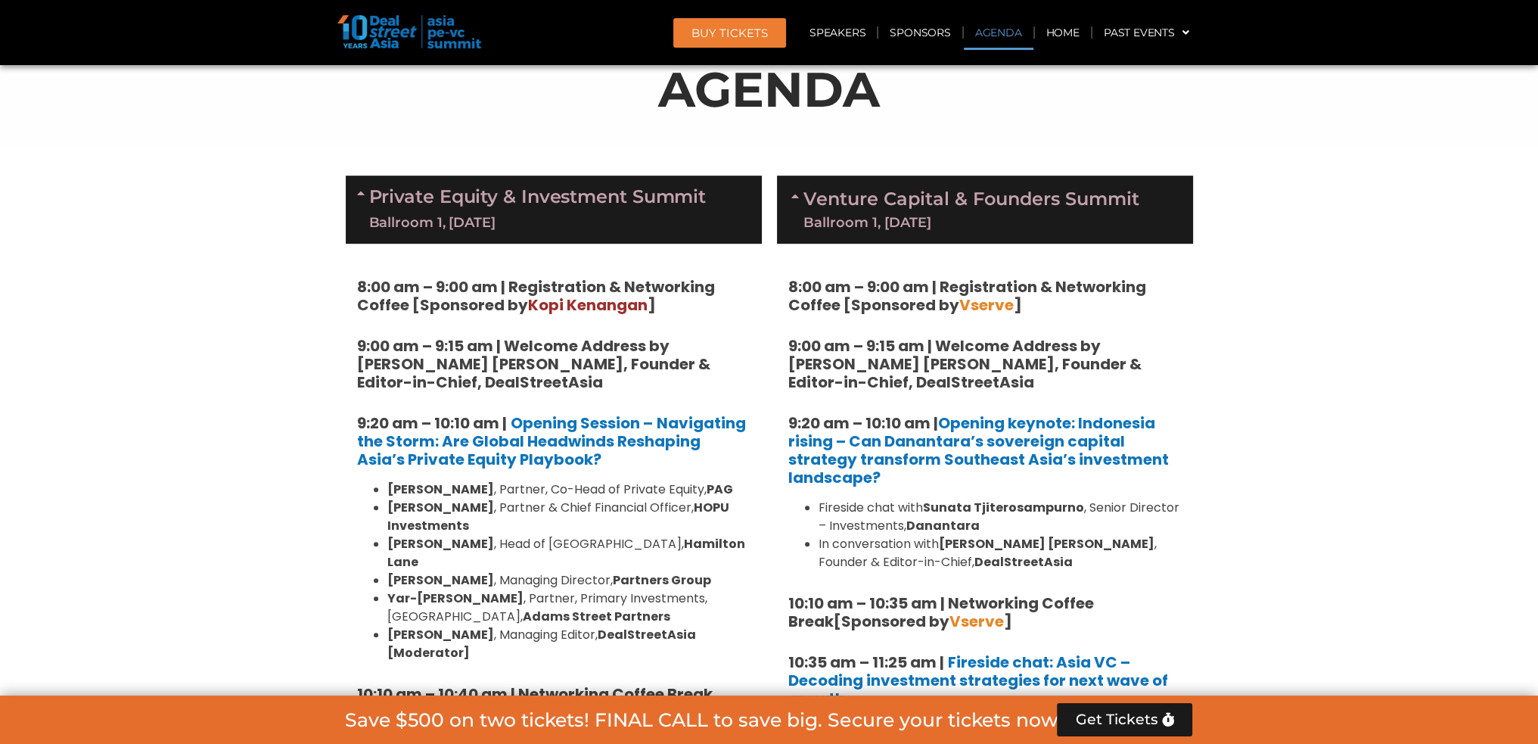
click at [1020, 225] on div "Ballroom 1, [DATE]" at bounding box center [971, 223] width 336 height 14
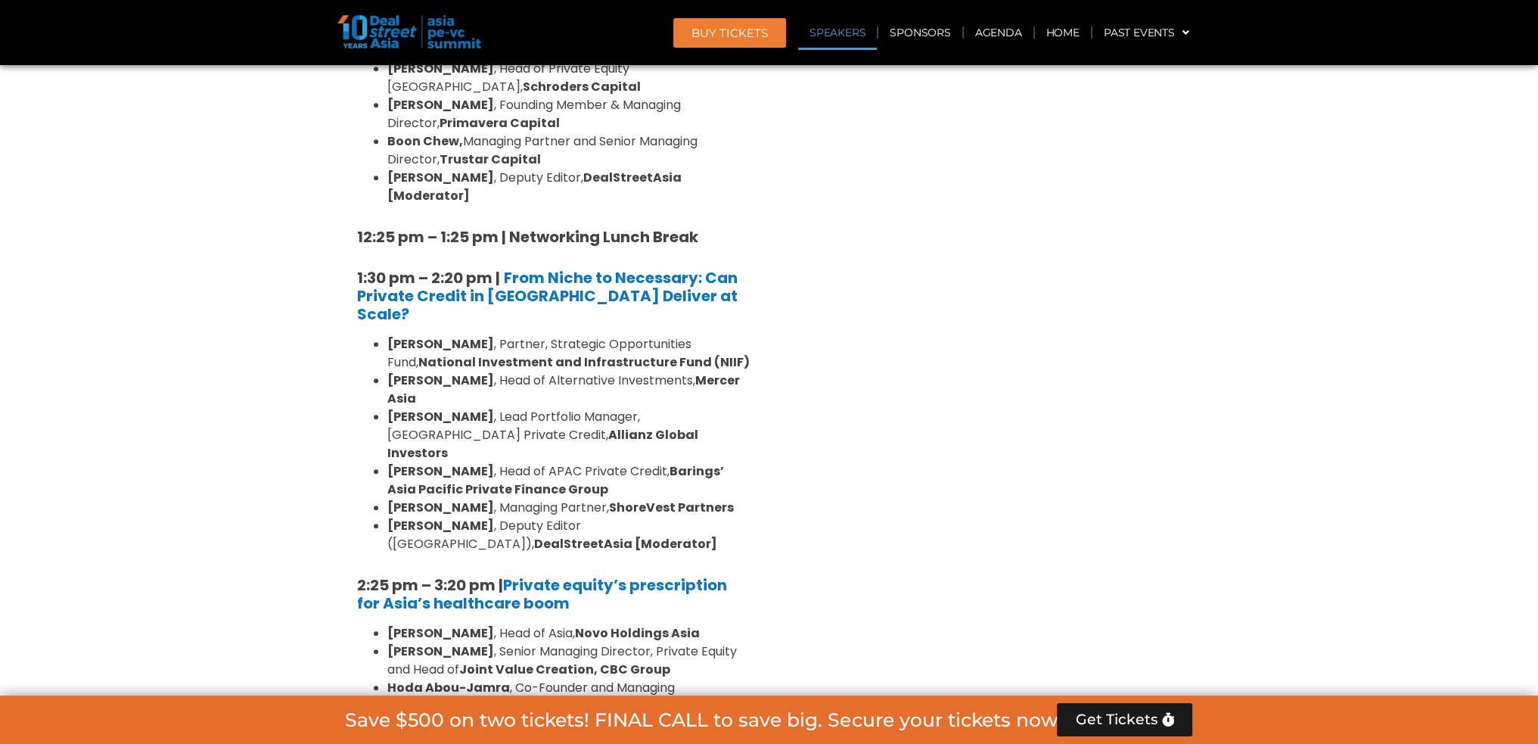
scroll to position [1946, 0]
